Goal: Information Seeking & Learning: Check status

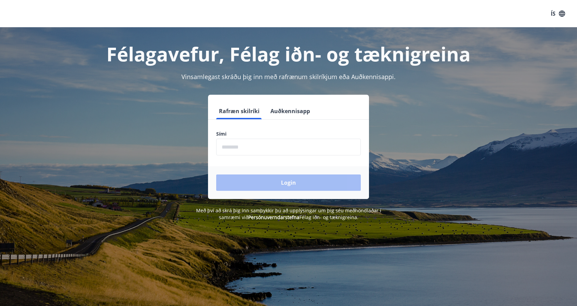
click at [259, 148] on input "phone" at bounding box center [288, 147] width 145 height 17
type input "********"
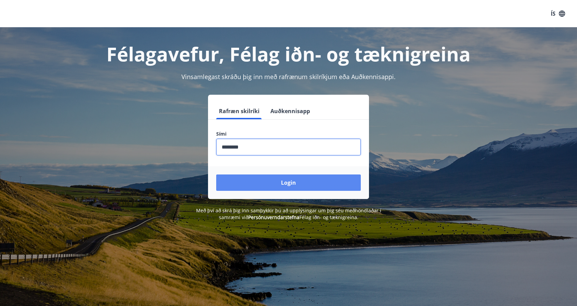
click at [293, 184] on button "Login" at bounding box center [288, 183] width 145 height 16
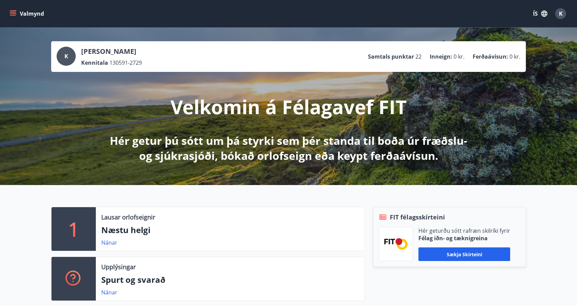
click at [11, 14] on icon "menu" at bounding box center [14, 13] width 8 height 1
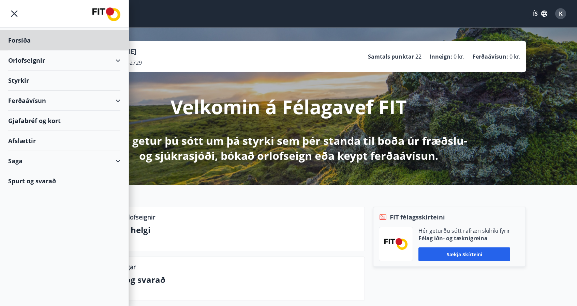
click at [20, 50] on div "Styrkir" at bounding box center [64, 40] width 112 height 20
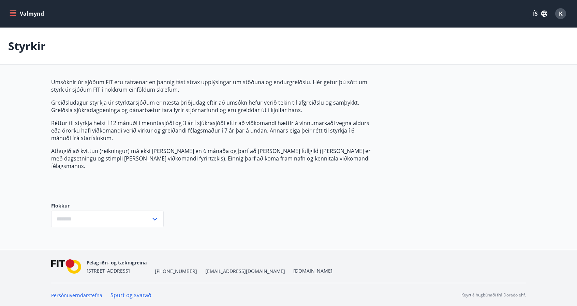
type input "***"
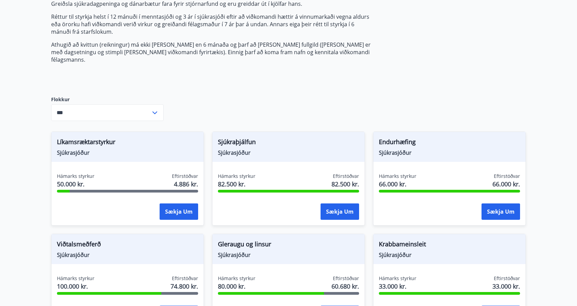
scroll to position [136, 0]
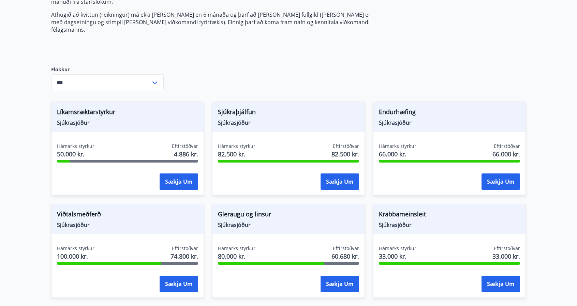
drag, startPoint x: 390, startPoint y: 103, endPoint x: 395, endPoint y: 110, distance: 8.8
click at [390, 107] on span "Endurhæfing" at bounding box center [449, 113] width 141 height 12
click at [399, 120] on div "Endurhæfing Sjúkrasjóður" at bounding box center [450, 117] width 152 height 30
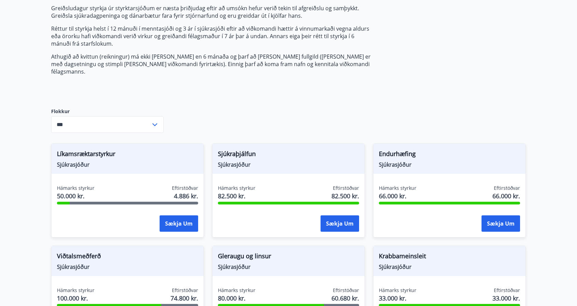
scroll to position [0, 0]
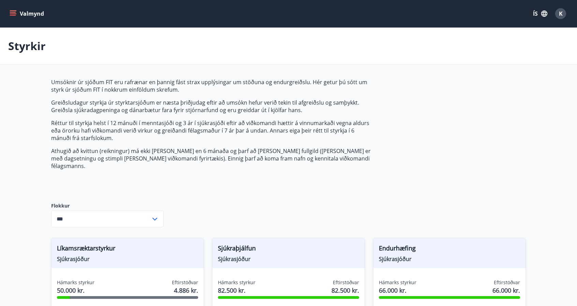
click at [14, 11] on icon "menu" at bounding box center [14, 11] width 8 height 1
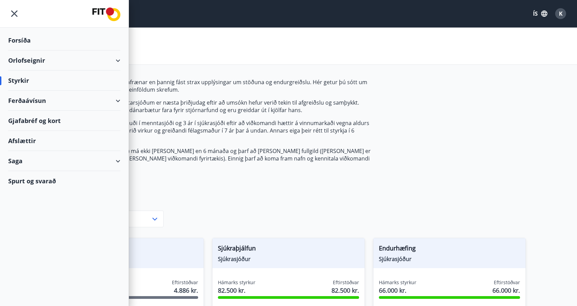
click at [104, 163] on div "Saga" at bounding box center [64, 161] width 112 height 20
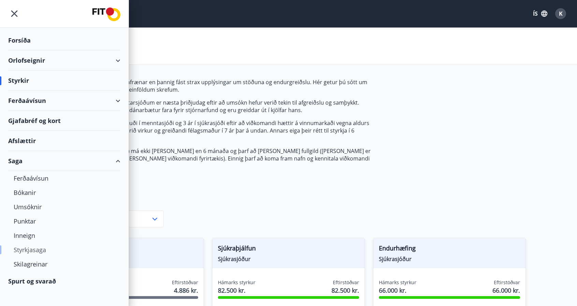
click at [29, 249] on div "Styrkjasaga" at bounding box center [64, 250] width 101 height 14
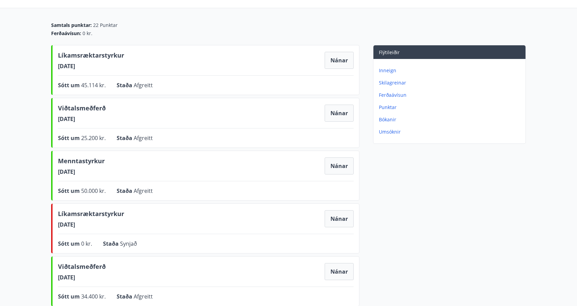
scroll to position [68, 0]
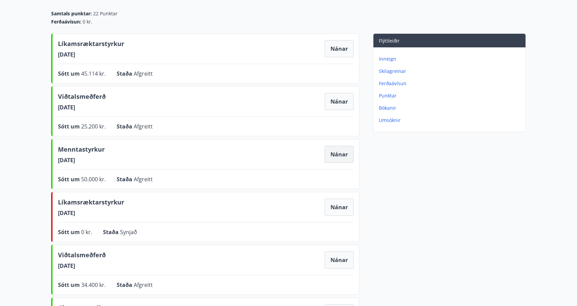
click at [339, 155] on button "Nánar" at bounding box center [339, 154] width 29 height 17
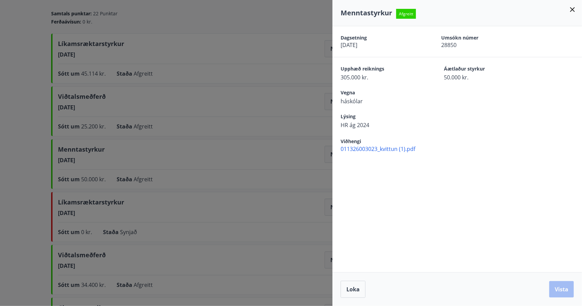
click at [270, 118] on div at bounding box center [291, 153] width 582 height 306
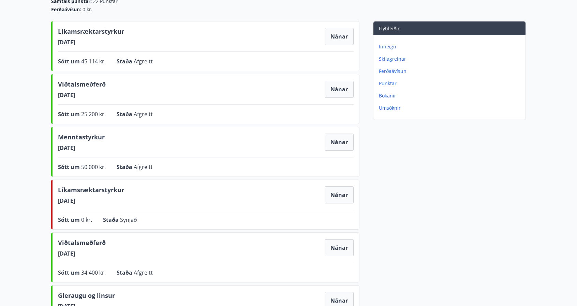
scroll to position [136, 0]
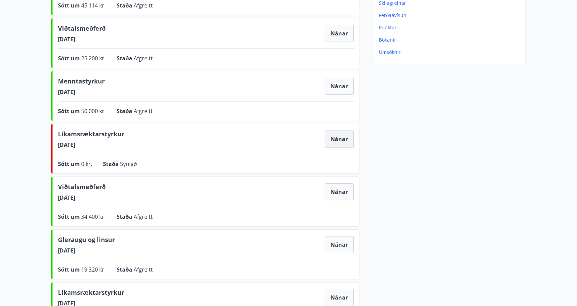
click at [333, 138] on button "Nánar" at bounding box center [339, 139] width 29 height 17
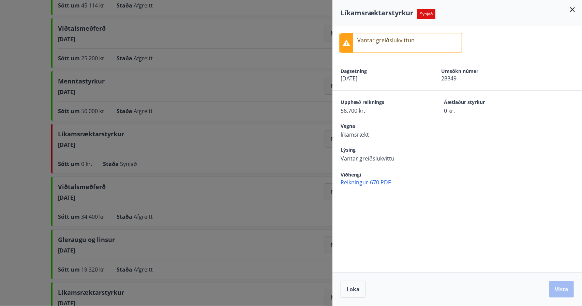
click at [263, 138] on div at bounding box center [291, 153] width 582 height 306
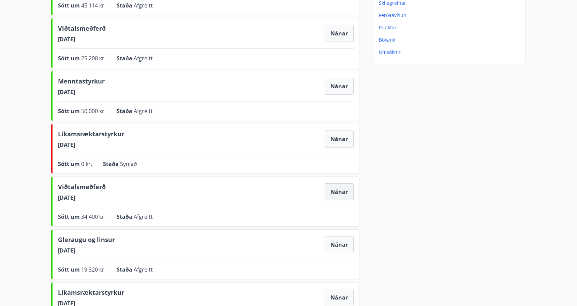
click at [342, 190] on button "Nánar" at bounding box center [339, 192] width 29 height 17
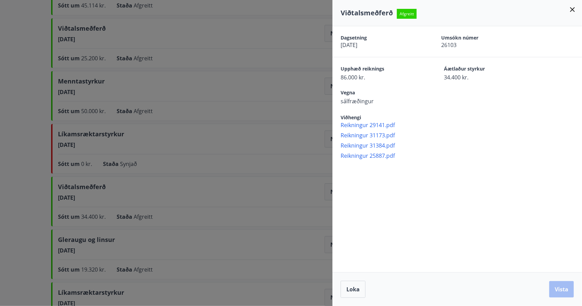
click at [243, 184] on div at bounding box center [291, 153] width 582 height 306
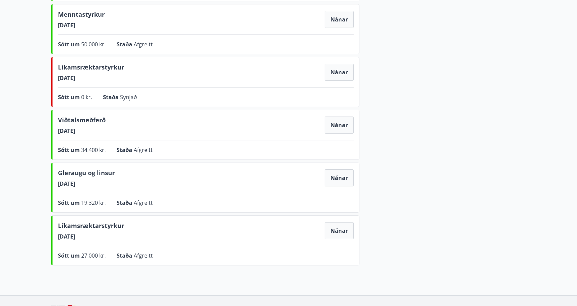
scroll to position [205, 0]
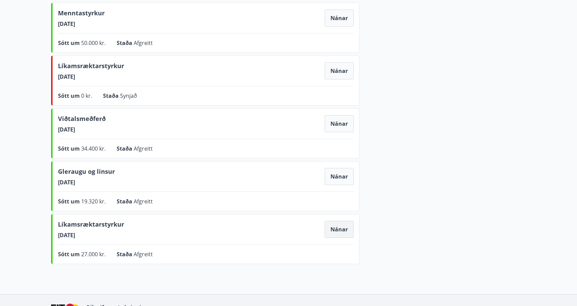
click at [331, 228] on button "Nánar" at bounding box center [339, 229] width 29 height 17
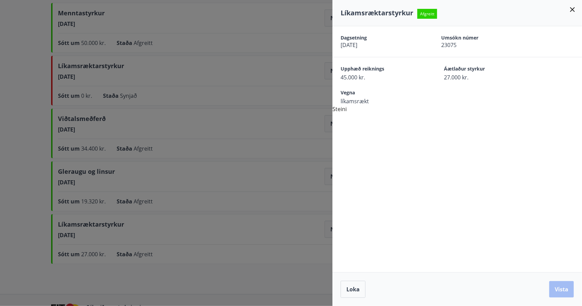
click at [194, 166] on div at bounding box center [291, 153] width 582 height 306
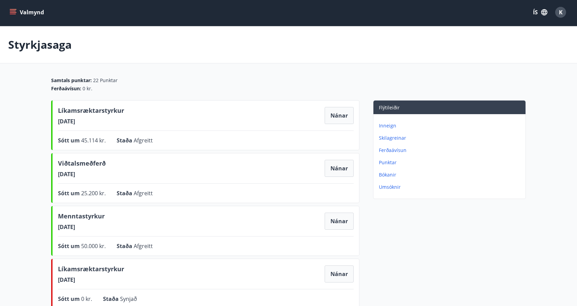
scroll to position [0, 0]
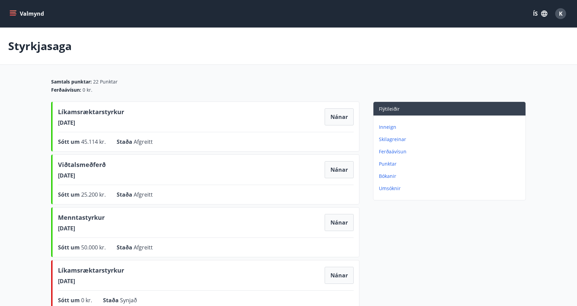
click at [388, 127] on p "Inneign" at bounding box center [451, 127] width 144 height 7
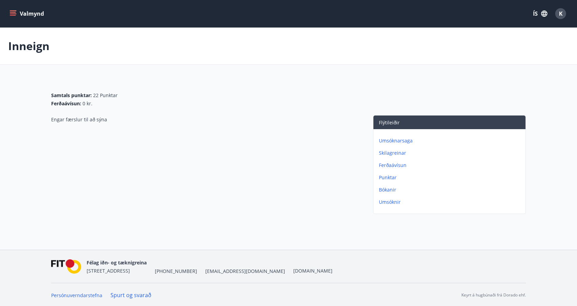
click at [395, 164] on p "Ferðaávísun" at bounding box center [451, 165] width 144 height 7
click at [13, 11] on icon "menu" at bounding box center [14, 11] width 8 height 1
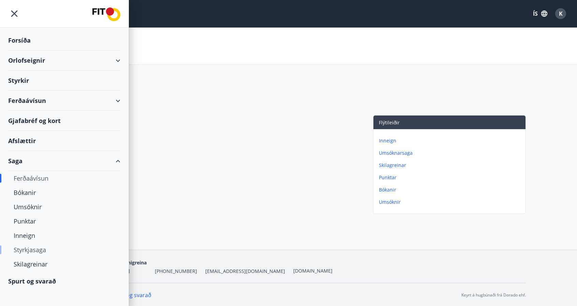
click at [33, 251] on div "Styrkjasaga" at bounding box center [64, 250] width 101 height 14
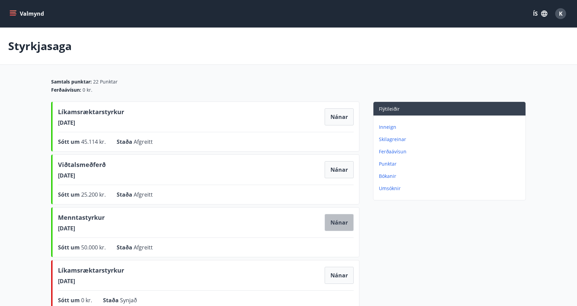
click at [339, 223] on button "Nánar" at bounding box center [339, 222] width 29 height 17
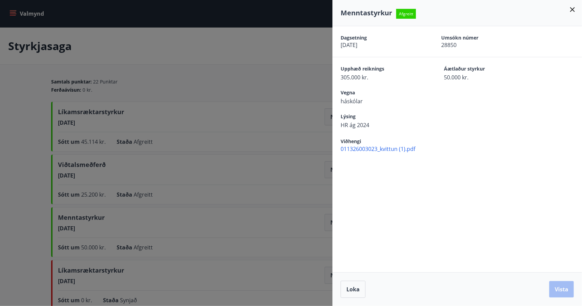
click at [242, 118] on div at bounding box center [291, 153] width 582 height 306
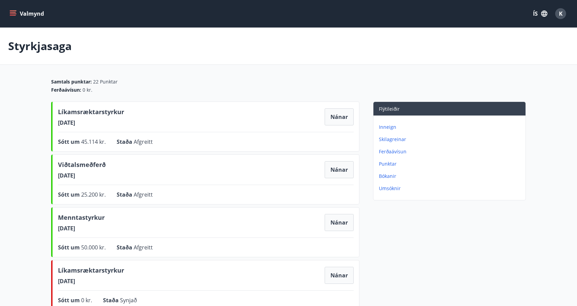
click at [392, 140] on p "Skilagreinar" at bounding box center [451, 139] width 144 height 7
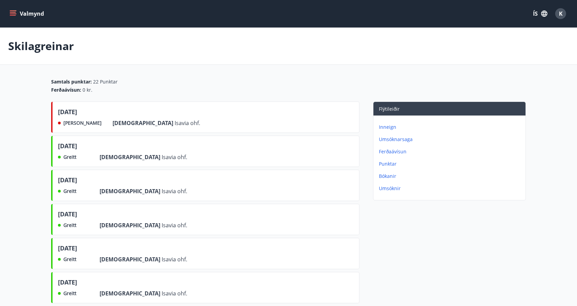
click at [163, 151] on div "[DATE] Greitt Frá Isavia ohf." at bounding box center [205, 151] width 308 height 31
click at [13, 13] on icon "menu" at bounding box center [13, 13] width 7 height 7
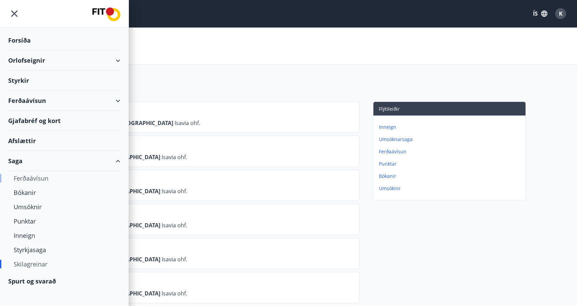
click at [35, 178] on div "Ferðaávísun" at bounding box center [64, 178] width 101 height 14
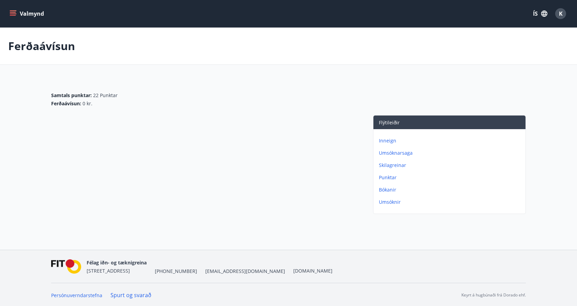
click at [15, 13] on icon "menu" at bounding box center [14, 13] width 8 height 1
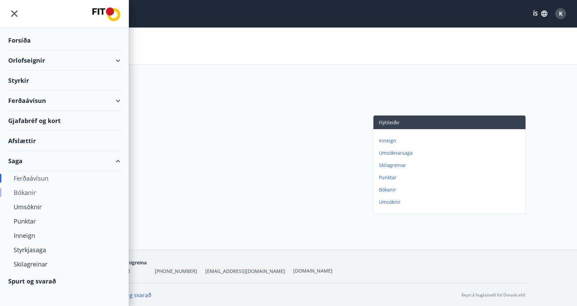
click at [28, 191] on div "Bókanir" at bounding box center [64, 193] width 101 height 14
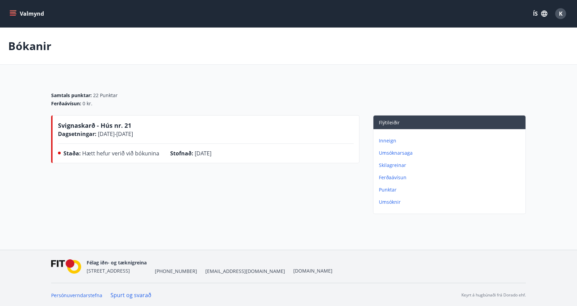
click at [14, 14] on icon "menu" at bounding box center [13, 13] width 7 height 7
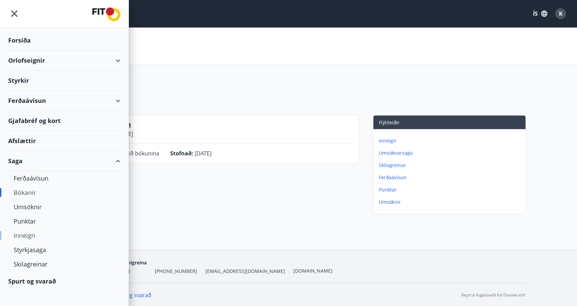
click at [29, 237] on div "Inneign" at bounding box center [64, 236] width 101 height 14
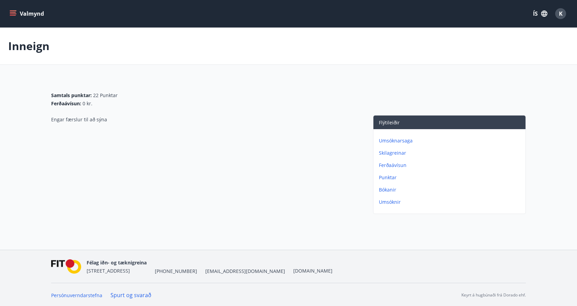
click at [12, 15] on icon "menu" at bounding box center [13, 15] width 6 height 1
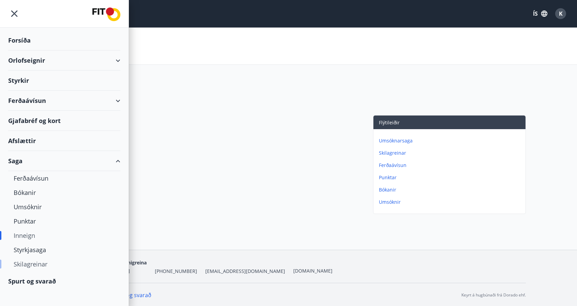
click at [31, 265] on div "Skilagreinar" at bounding box center [64, 264] width 101 height 14
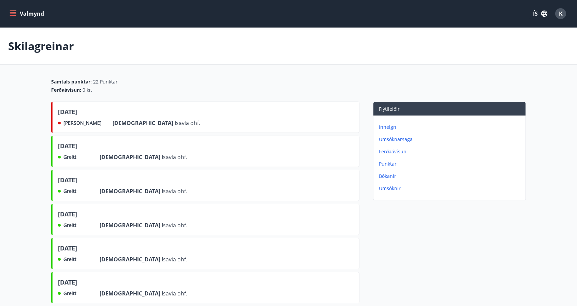
click at [16, 12] on icon "menu" at bounding box center [13, 13] width 7 height 7
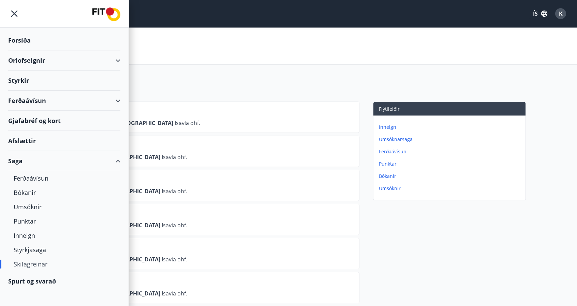
click at [27, 139] on div "Afslættir" at bounding box center [64, 141] width 112 height 20
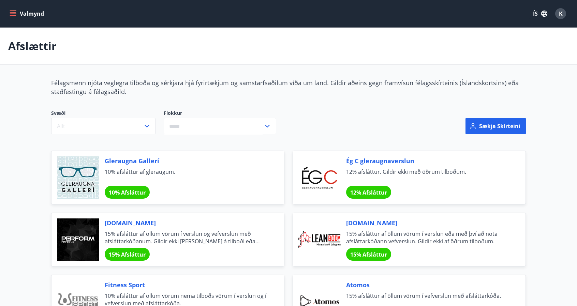
click at [13, 15] on icon "menu" at bounding box center [13, 15] width 6 height 1
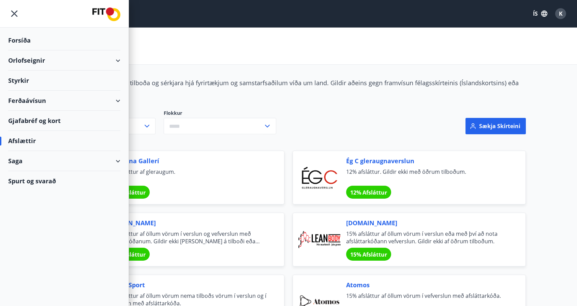
click at [28, 121] on div "Gjafabréf og kort" at bounding box center [64, 121] width 112 height 20
click at [18, 50] on div "Styrkir" at bounding box center [64, 40] width 112 height 20
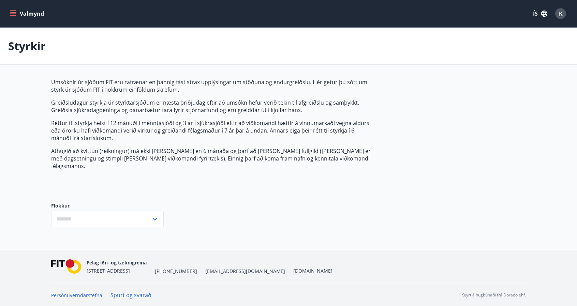
type input "***"
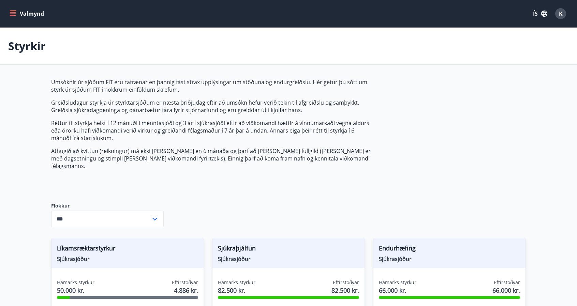
click at [6, 14] on div "Valmynd ÍS K" at bounding box center [288, 13] width 577 height 27
click at [14, 15] on icon "menu" at bounding box center [13, 13] width 7 height 7
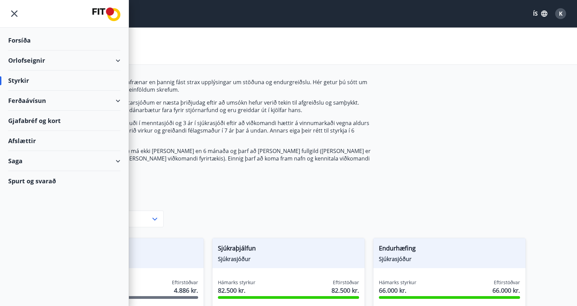
click at [59, 63] on div "Orlofseignir" at bounding box center [64, 60] width 112 height 20
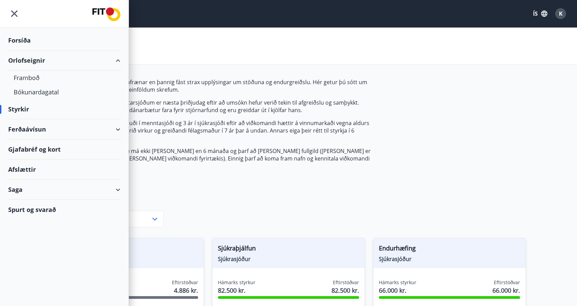
click at [59, 62] on div "Orlofseignir" at bounding box center [64, 60] width 112 height 20
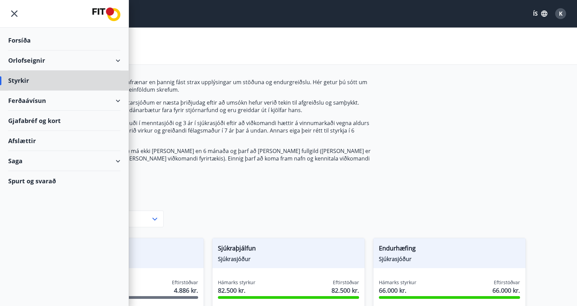
click at [18, 42] on div "Forsíða" at bounding box center [64, 40] width 112 height 20
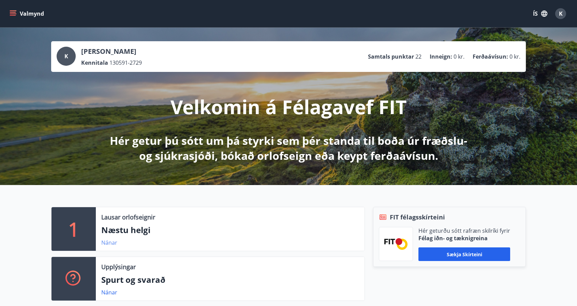
click at [104, 245] on link "Nánar" at bounding box center [109, 243] width 16 height 8
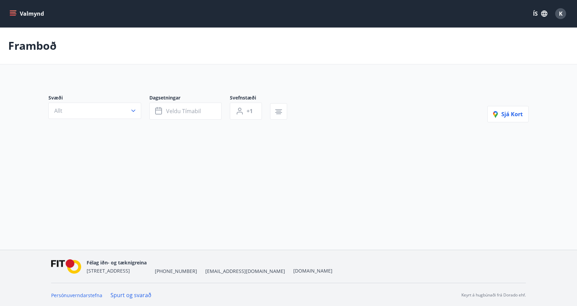
type input "*"
